Goal: Task Accomplishment & Management: Manage account settings

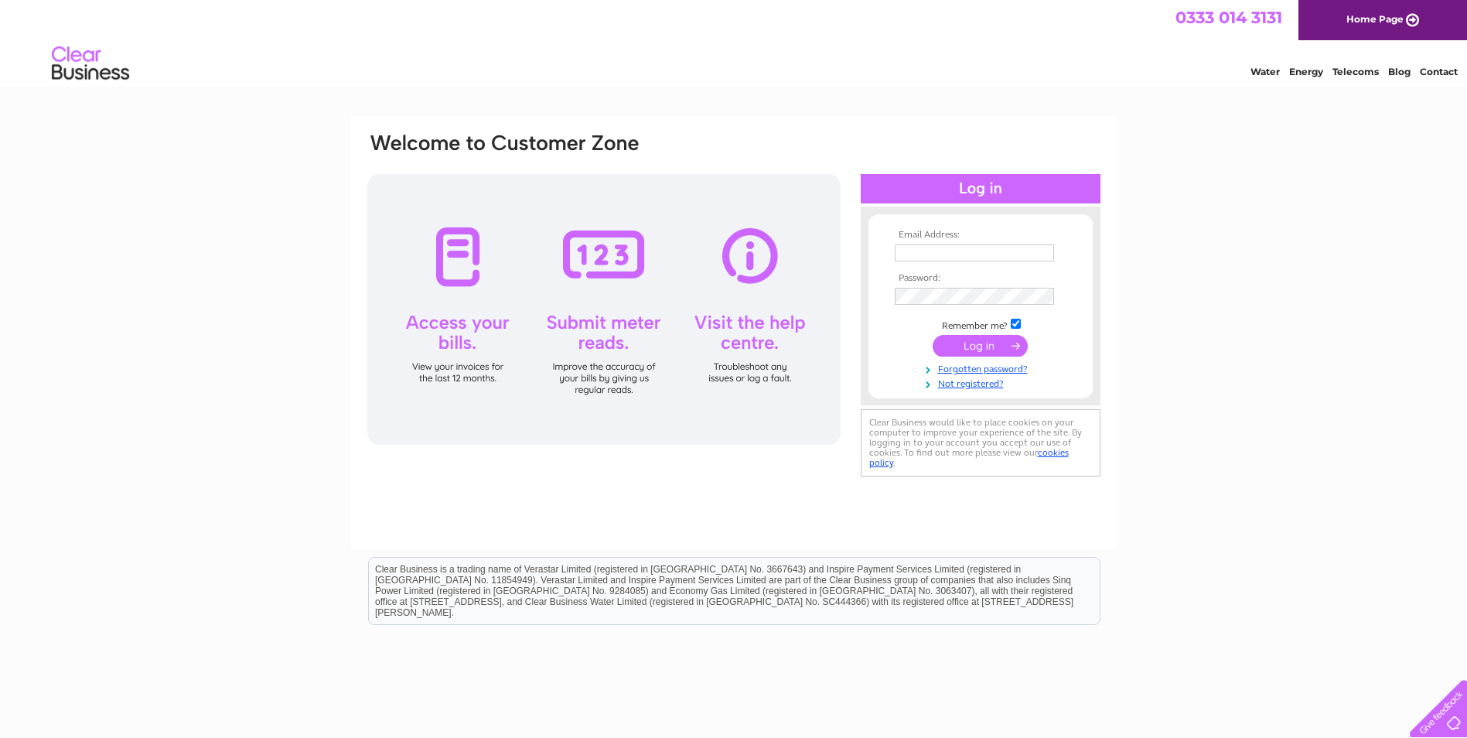
type input "[EMAIL_ADDRESS][DOMAIN_NAME]"
click at [968, 350] on input "submit" at bounding box center [980, 346] width 95 height 22
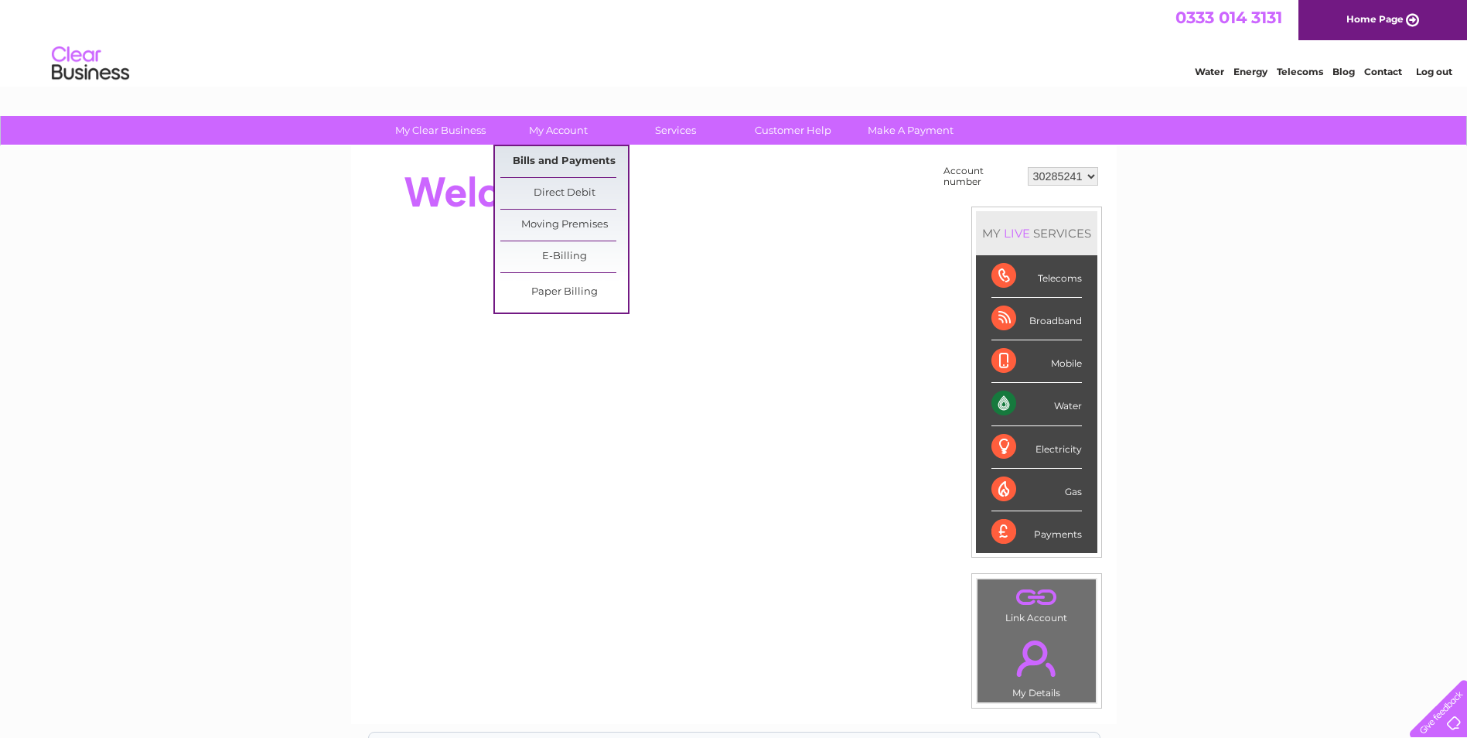
click at [554, 158] on link "Bills and Payments" at bounding box center [564, 161] width 128 height 31
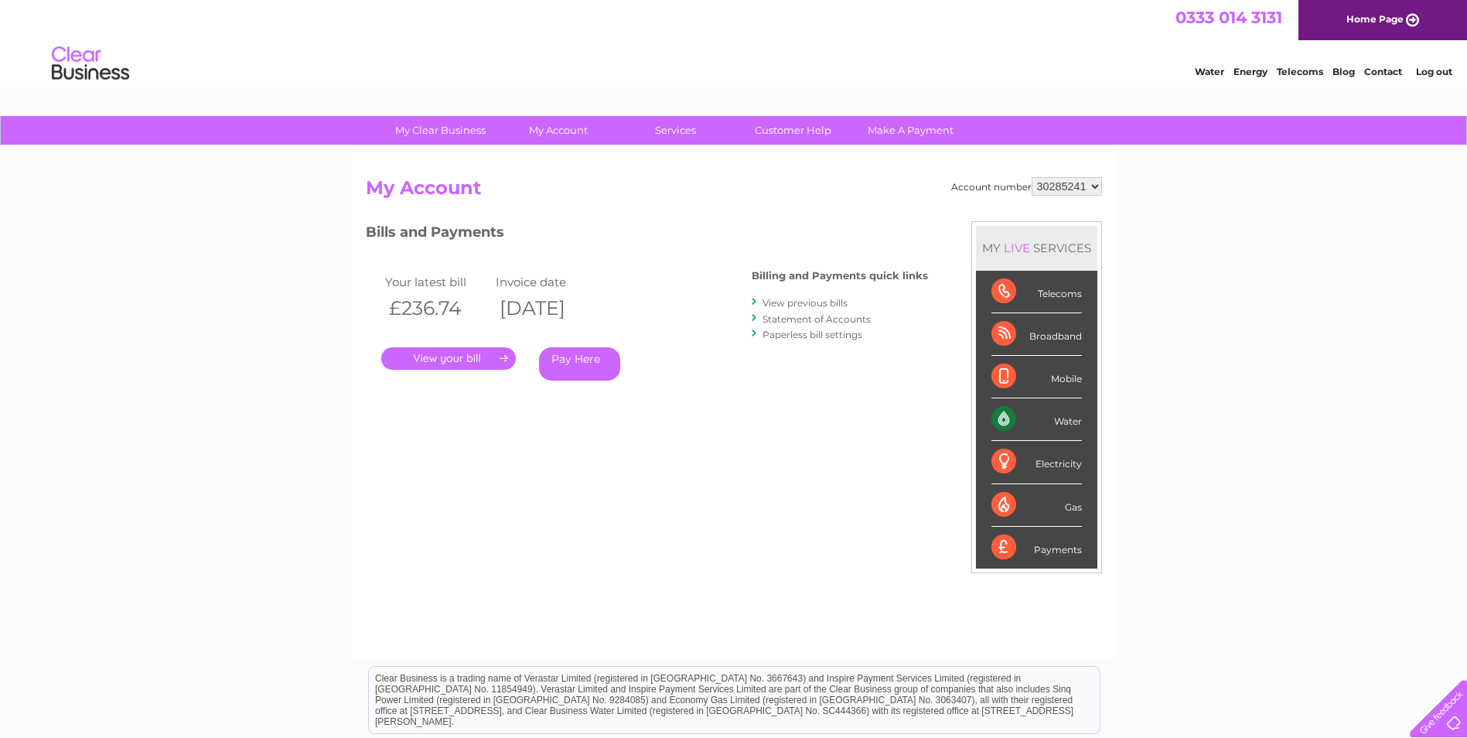
click at [453, 360] on link "." at bounding box center [448, 358] width 135 height 22
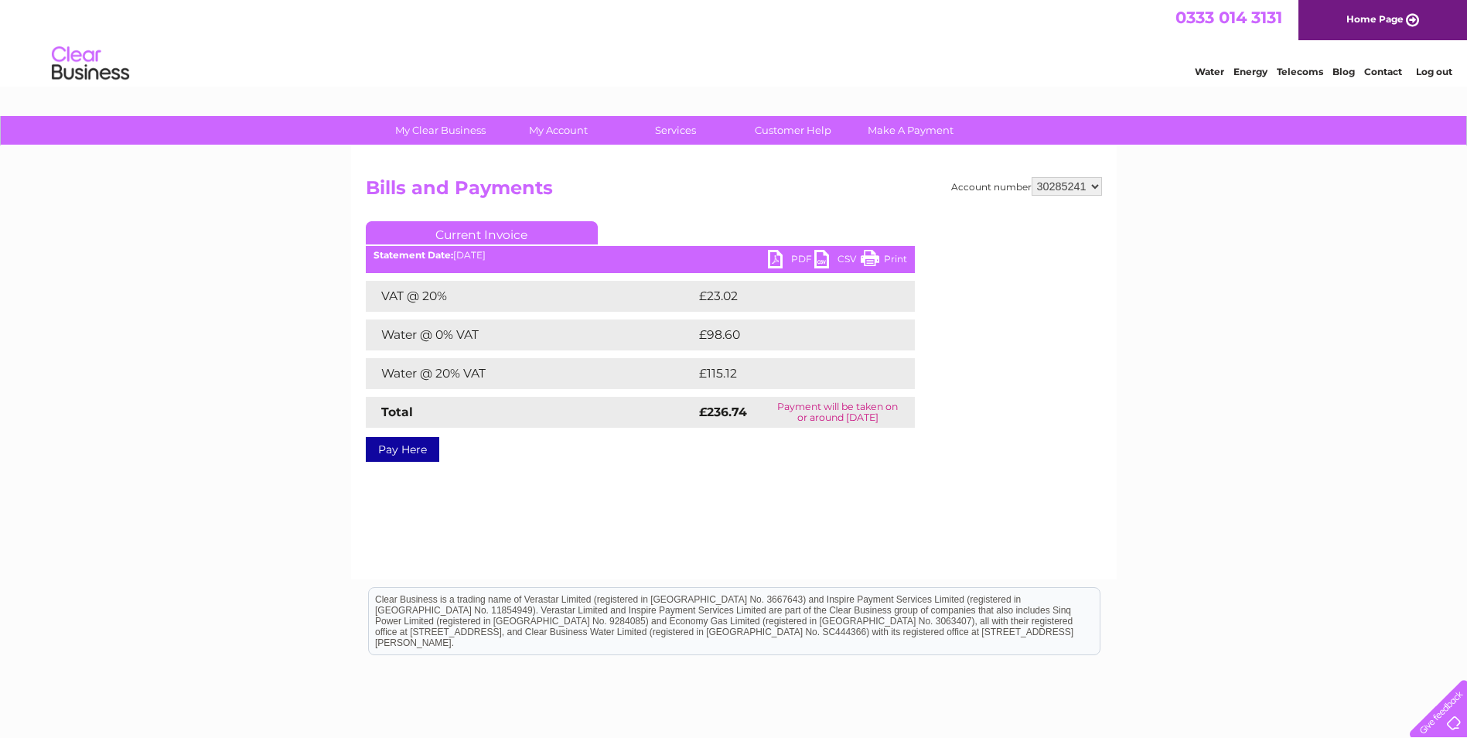
click at [798, 258] on link "PDF" at bounding box center [791, 261] width 46 height 22
